Goal: Transaction & Acquisition: Purchase product/service

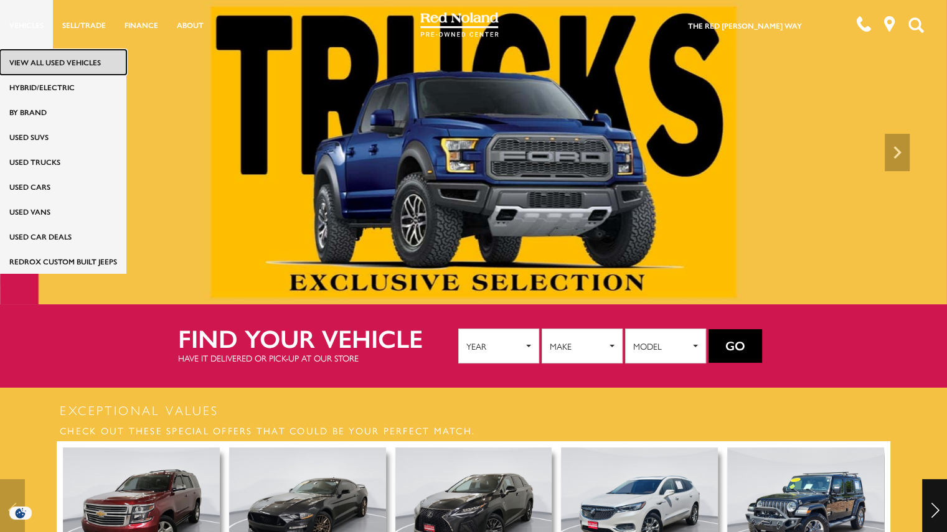
click at [45, 59] on link "View All Used Vehicles" at bounding box center [63, 62] width 126 height 25
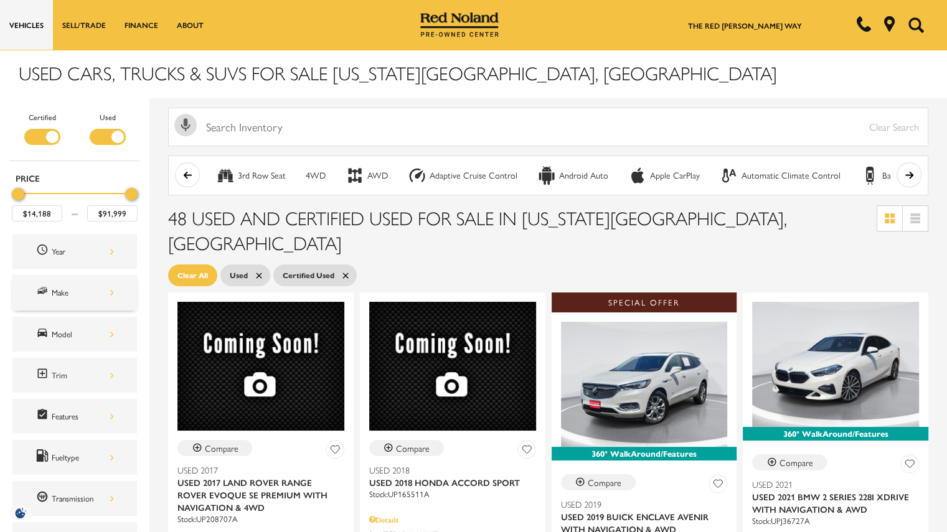
click at [111, 293] on div "Make" at bounding box center [83, 293] width 62 height 14
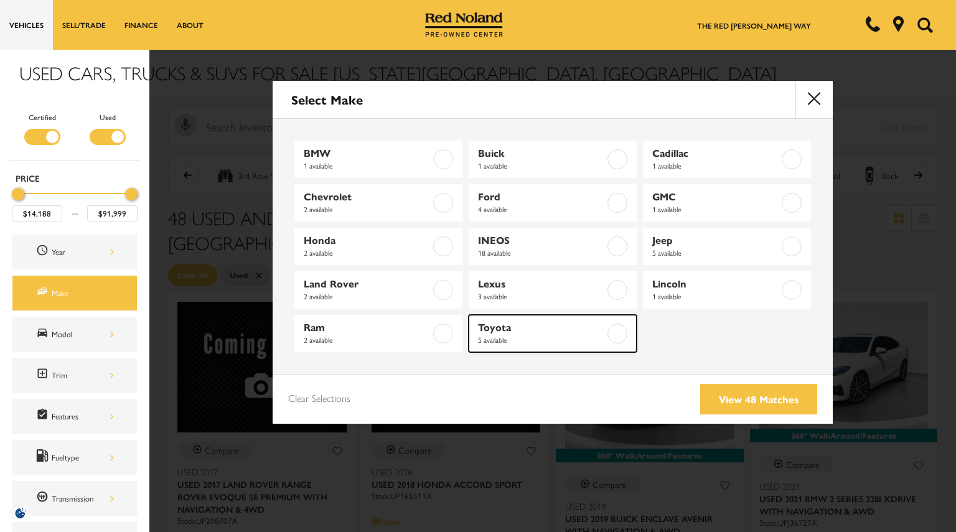
click at [518, 334] on span "5 available" at bounding box center [541, 340] width 127 height 12
type input "$34,999"
type input "$79,294"
checkbox input "true"
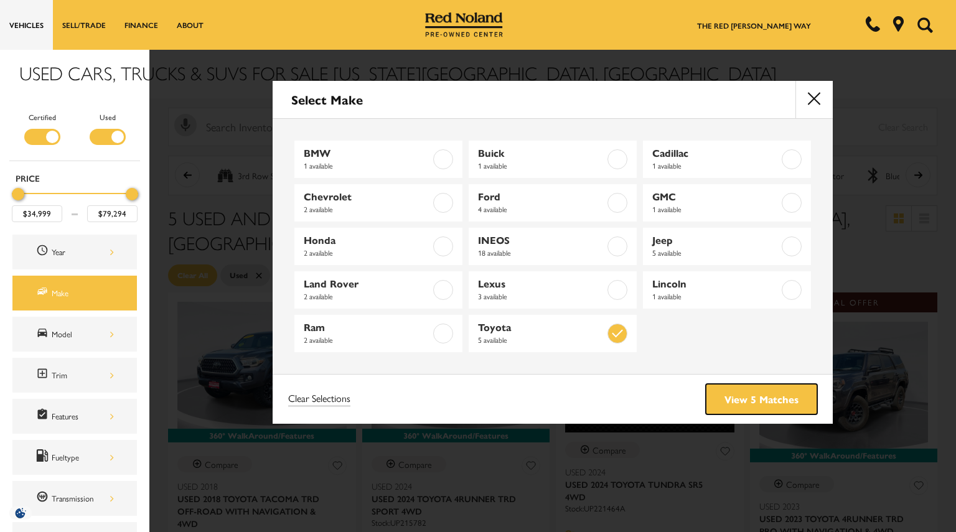
click at [739, 400] on link "View 5 Matches" at bounding box center [761, 399] width 111 height 31
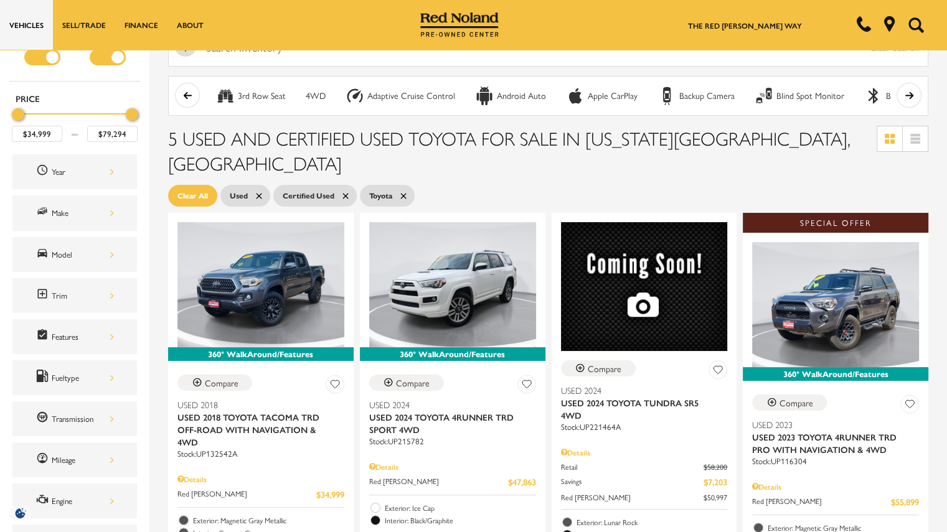
scroll to position [77, 0]
